Goal: Information Seeking & Learning: Learn about a topic

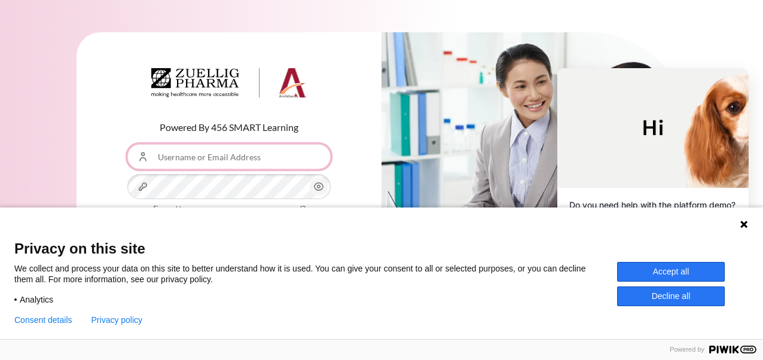
click at [230, 156] on input "Username or Email Address" at bounding box center [228, 156] width 203 height 25
paste input "Your Zuellig email"
type input "Y"
type input "[EMAIL_ADDRESS][DOMAIN_NAME]"
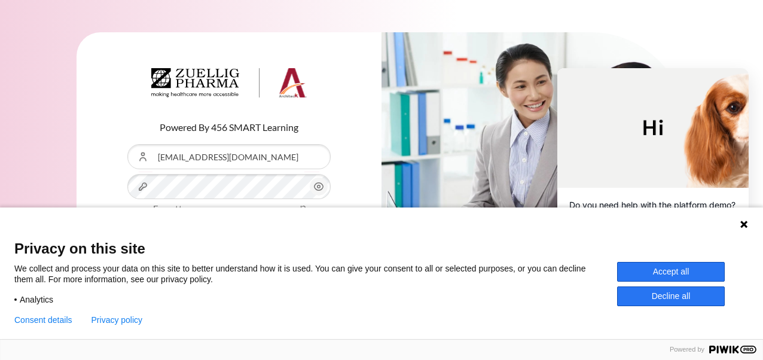
click at [748, 227] on icon at bounding box center [744, 225] width 10 height 10
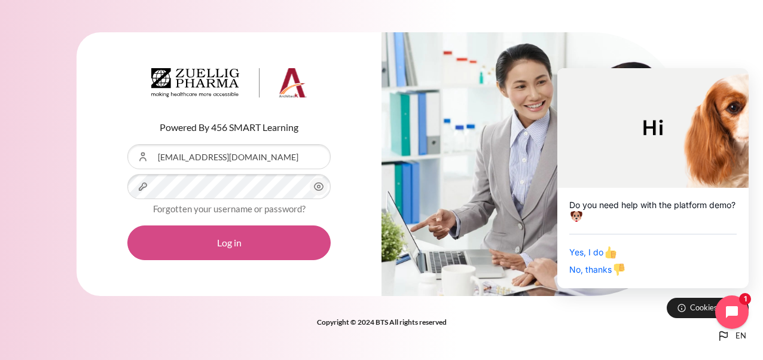
click at [242, 244] on button "Log in" at bounding box center [228, 243] width 203 height 35
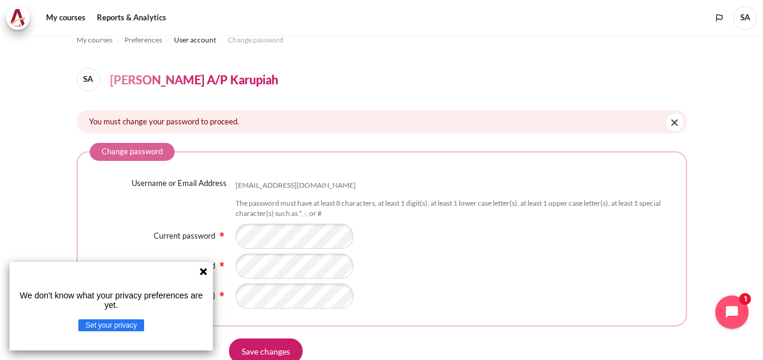
scroll to position [20, 0]
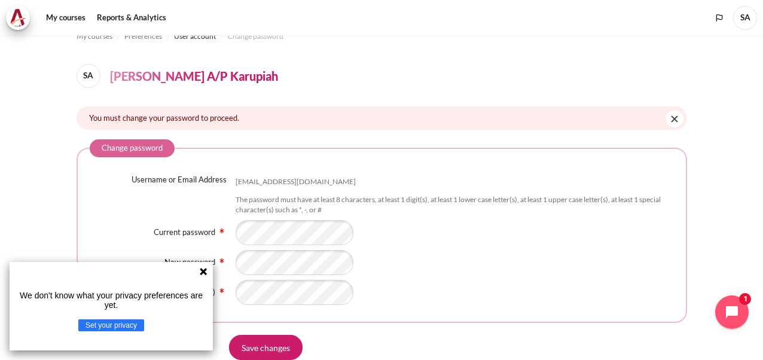
click at [201, 276] on div "We don't know what your privacy preferences are yet. Set your privacy" at bounding box center [111, 306] width 203 height 89
click at [207, 271] on icon at bounding box center [204, 272] width 10 height 10
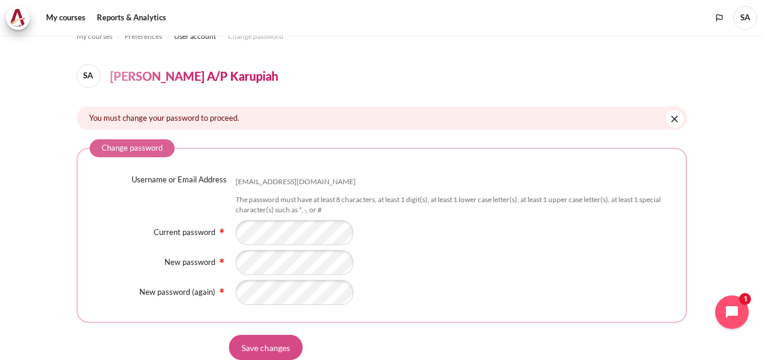
click at [284, 346] on input "Save changes" at bounding box center [266, 347] width 74 height 25
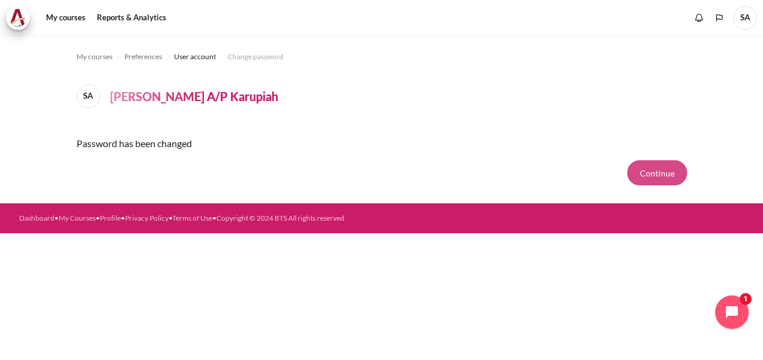
click at [671, 178] on button "Continue" at bounding box center [658, 172] width 60 height 25
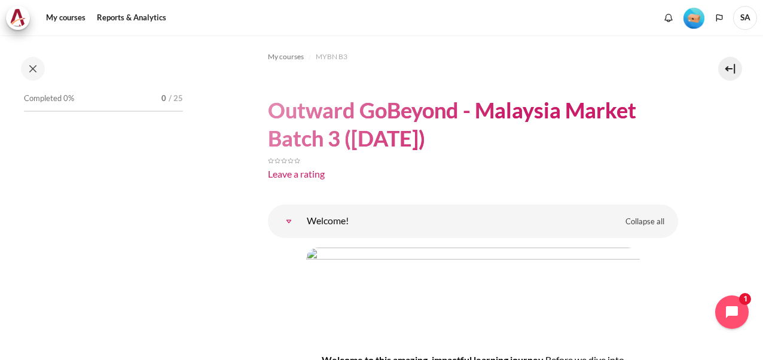
click at [68, 96] on span "Completed 0%" at bounding box center [49, 99] width 50 height 12
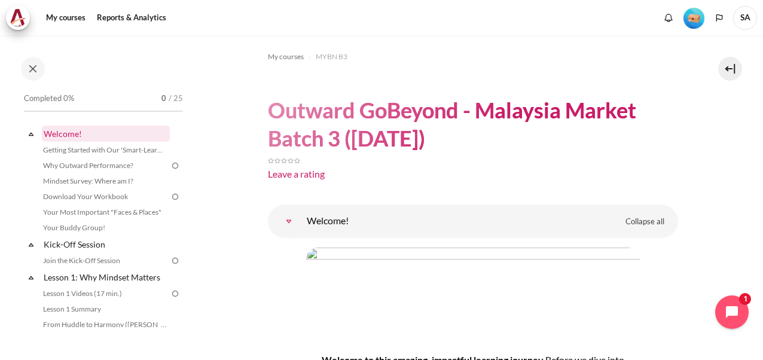
click at [84, 129] on link "Welcome!" at bounding box center [106, 134] width 128 height 16
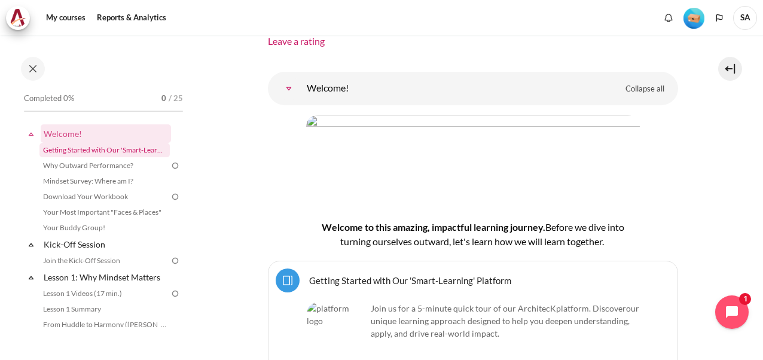
click at [114, 153] on link "Getting Started with Our 'Smart-Learning' Platform" at bounding box center [104, 150] width 130 height 14
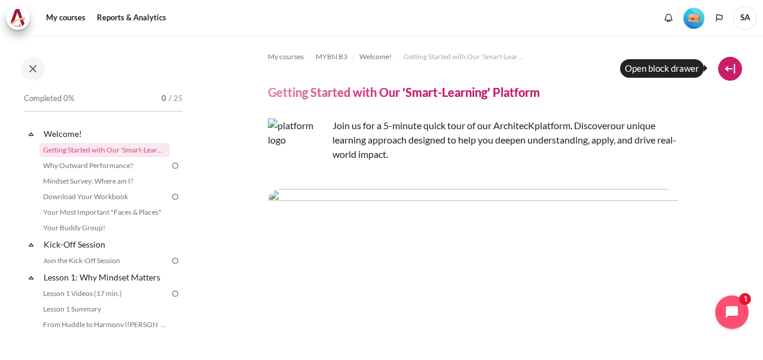
click at [735, 73] on button at bounding box center [730, 69] width 24 height 24
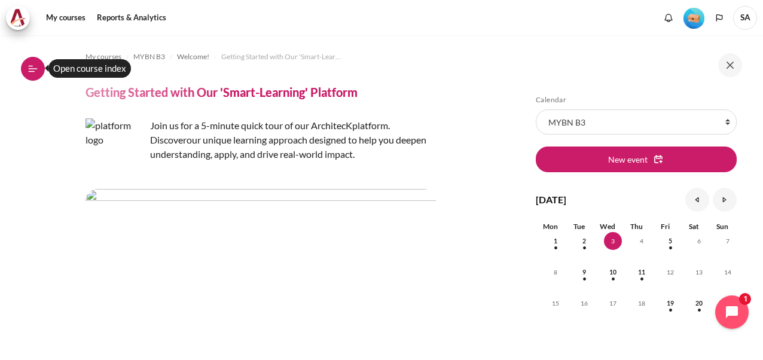
click at [34, 71] on icon at bounding box center [32, 71] width 7 height 1
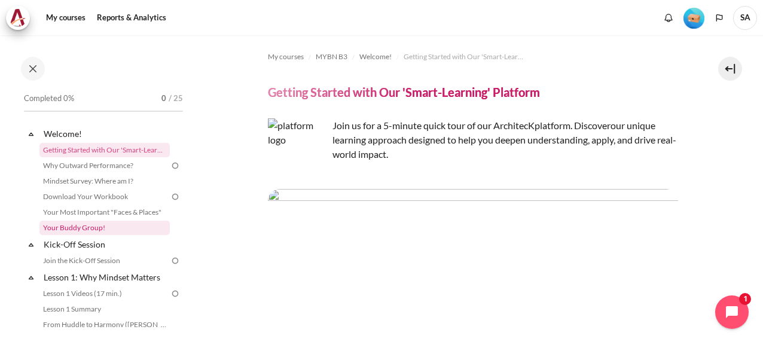
click at [72, 227] on link "Your Buddy Group!" at bounding box center [104, 228] width 130 height 14
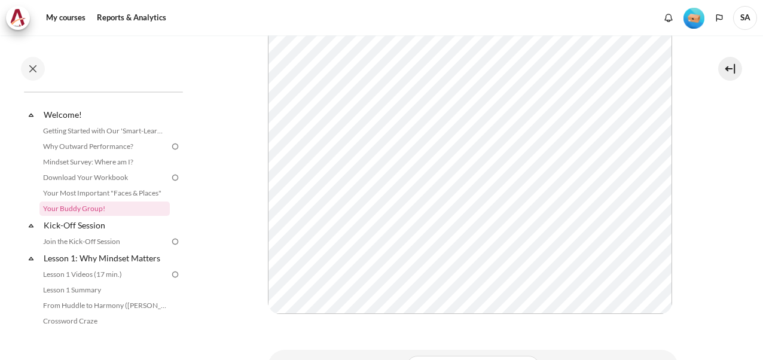
scroll to position [230, 0]
